Goal: Navigation & Orientation: Find specific page/section

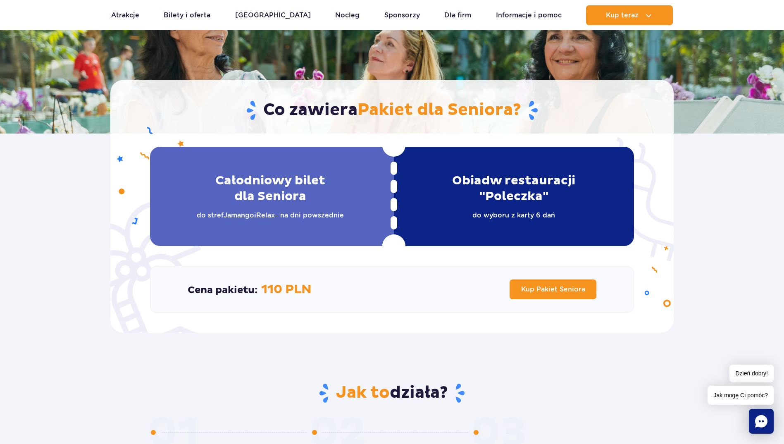
scroll to position [124, 0]
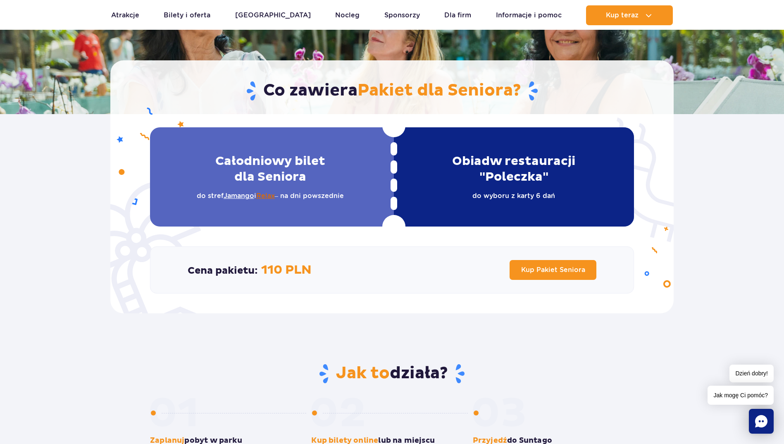
click at [268, 199] on link "Relax" at bounding box center [265, 196] width 19 height 8
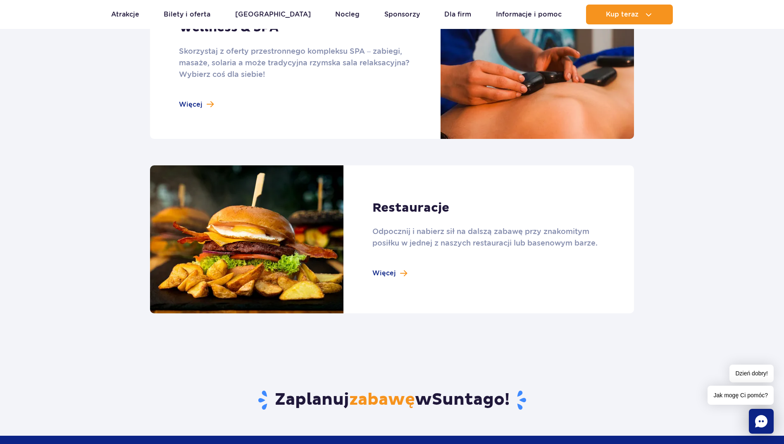
scroll to position [826, 0]
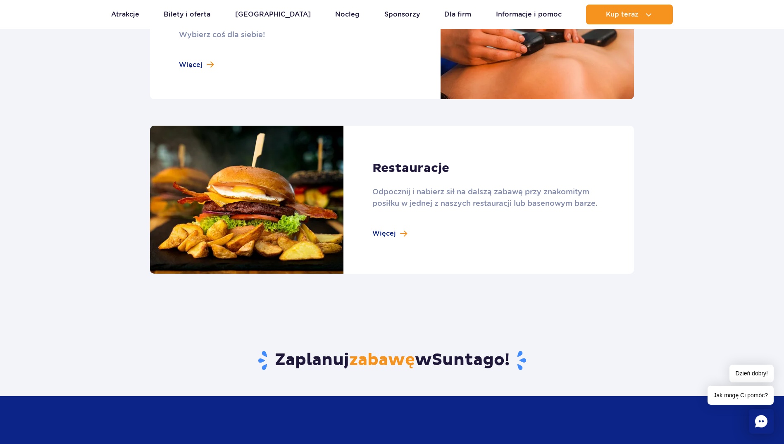
click at [387, 231] on link at bounding box center [392, 200] width 484 height 148
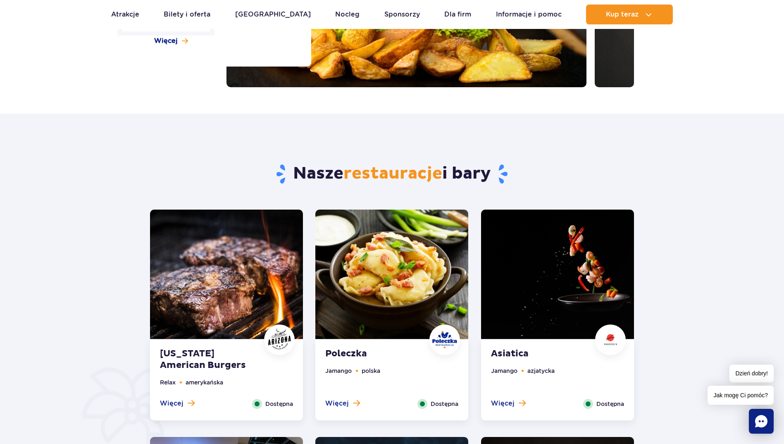
scroll to position [331, 0]
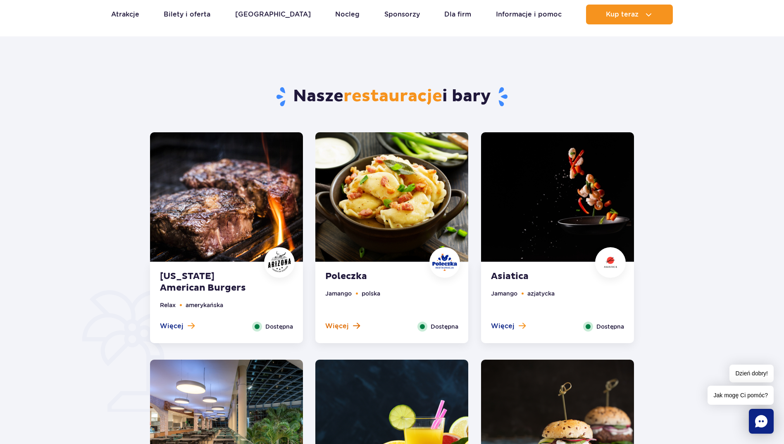
click at [351, 327] on button "Więcej" at bounding box center [342, 326] width 35 height 9
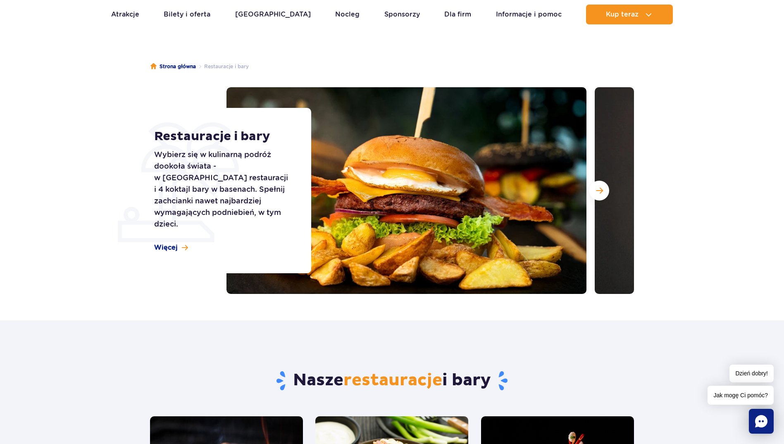
scroll to position [0, 0]
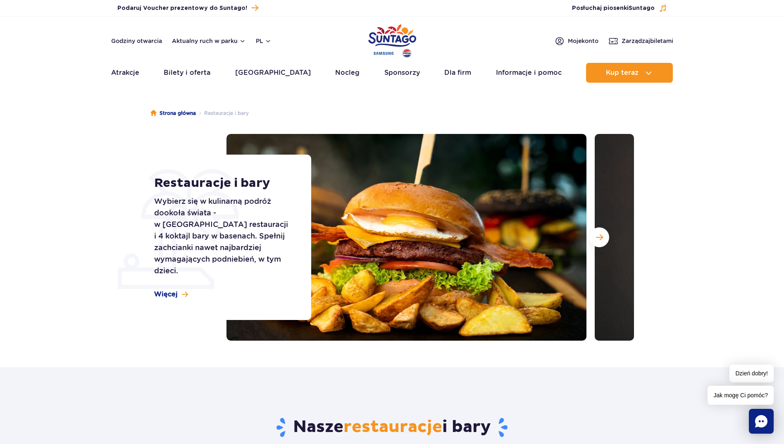
click at [404, 44] on img "Park of Poland" at bounding box center [392, 41] width 48 height 38
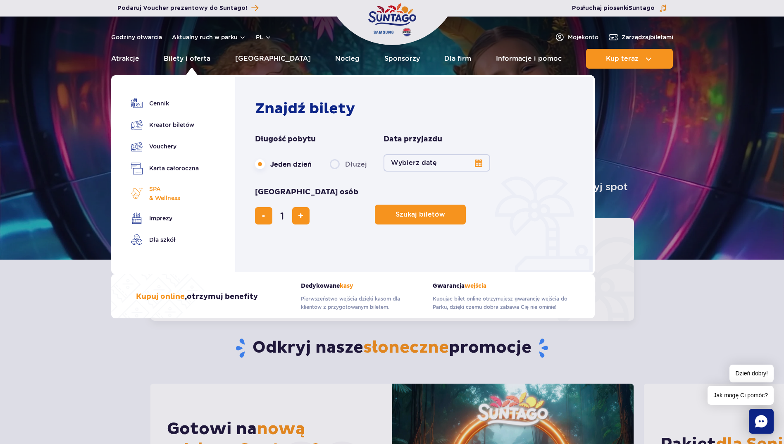
click at [160, 196] on span "SPA & Wellness" at bounding box center [164, 193] width 31 height 18
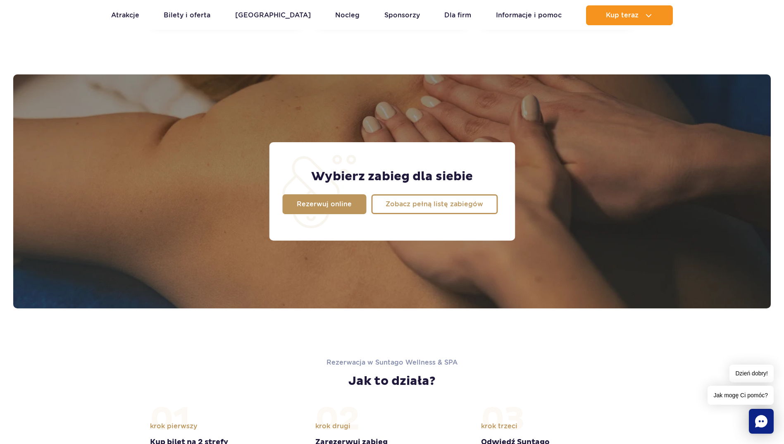
scroll to position [610, 0]
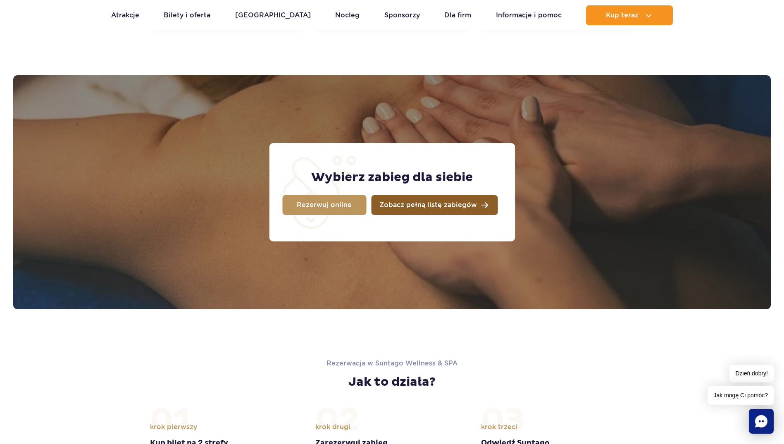
click at [441, 213] on link "Zobacz pełną listę zabiegów" at bounding box center [434, 205] width 126 height 20
